Goal: Information Seeking & Learning: Understand process/instructions

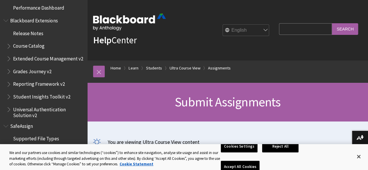
scroll to position [1085, 0]
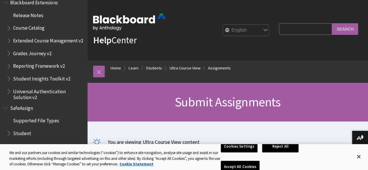
click at [10, 106] on span "SafeAssign" at bounding box center [43, 108] width 80 height 10
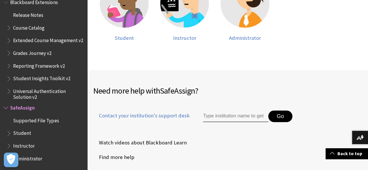
scroll to position [188, 0]
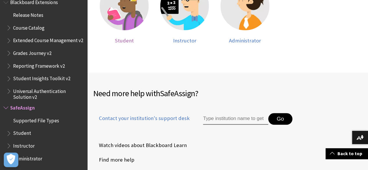
click at [134, 37] on span "Student" at bounding box center [124, 40] width 19 height 7
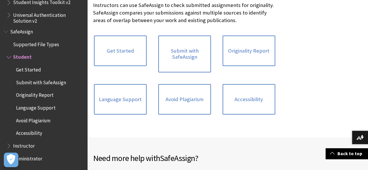
scroll to position [136, 0]
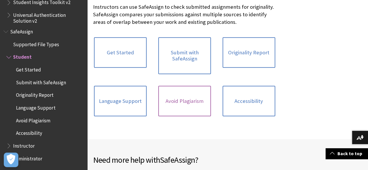
click at [160, 86] on link "Avoid Plagiarism" at bounding box center [184, 101] width 53 height 31
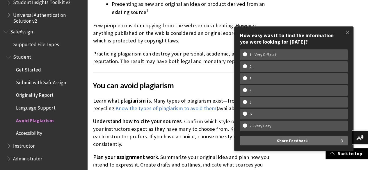
scroll to position [212, 0]
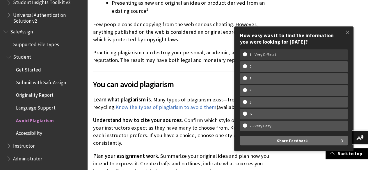
click at [287, 52] on label "1 - Very Difficult" at bounding box center [294, 55] width 108 height 11
click at [247, 52] on input "1 - Very Difficult" at bounding box center [245, 54] width 4 height 4
radio input "true"
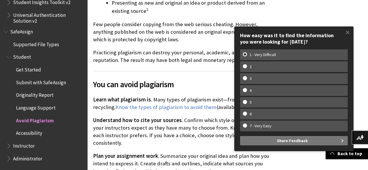
click at [299, 140] on span "Share Feedback" at bounding box center [292, 140] width 31 height 9
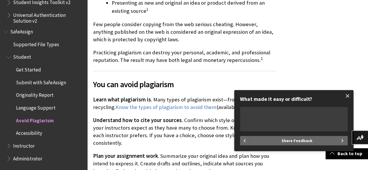
click at [351, 98] on span at bounding box center [348, 96] width 12 height 12
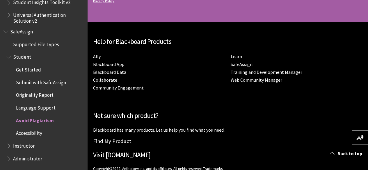
scroll to position [879, 0]
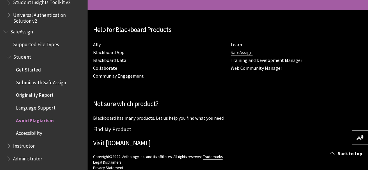
click at [231, 56] on link "SafeAssign" at bounding box center [242, 53] width 22 height 6
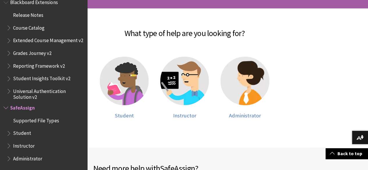
scroll to position [121, 0]
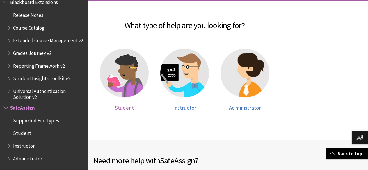
click at [130, 72] on img at bounding box center [124, 73] width 49 height 49
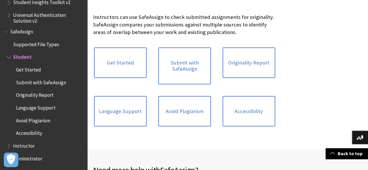
scroll to position [126, 0]
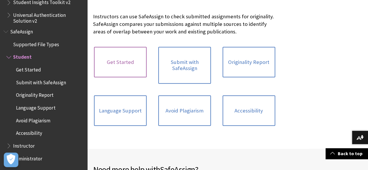
click at [113, 61] on link "Get Started" at bounding box center [120, 62] width 53 height 31
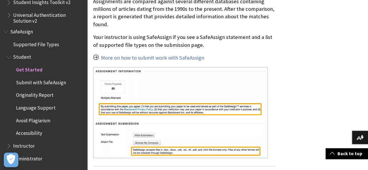
scroll to position [228, 0]
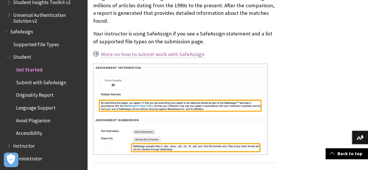
click at [161, 51] on link "More on how to submit work with SafeAssign" at bounding box center [152, 54] width 103 height 7
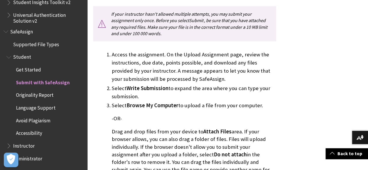
scroll to position [243, 0]
